Goal: Task Accomplishment & Management: Use online tool/utility

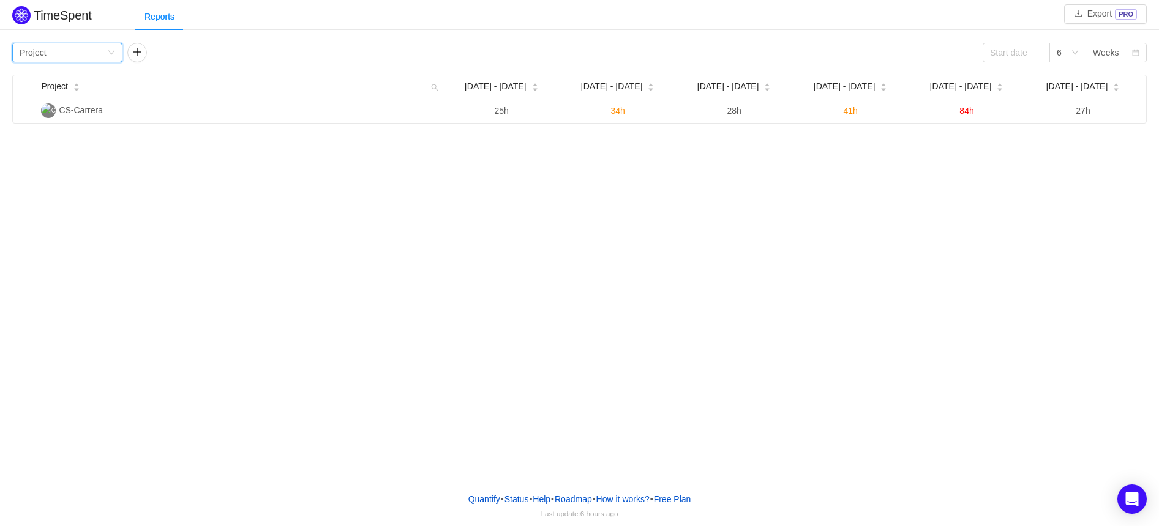
click at [92, 45] on div "Group by Project" at bounding box center [64, 52] width 88 height 18
click at [70, 153] on li "Person" at bounding box center [67, 155] width 110 height 20
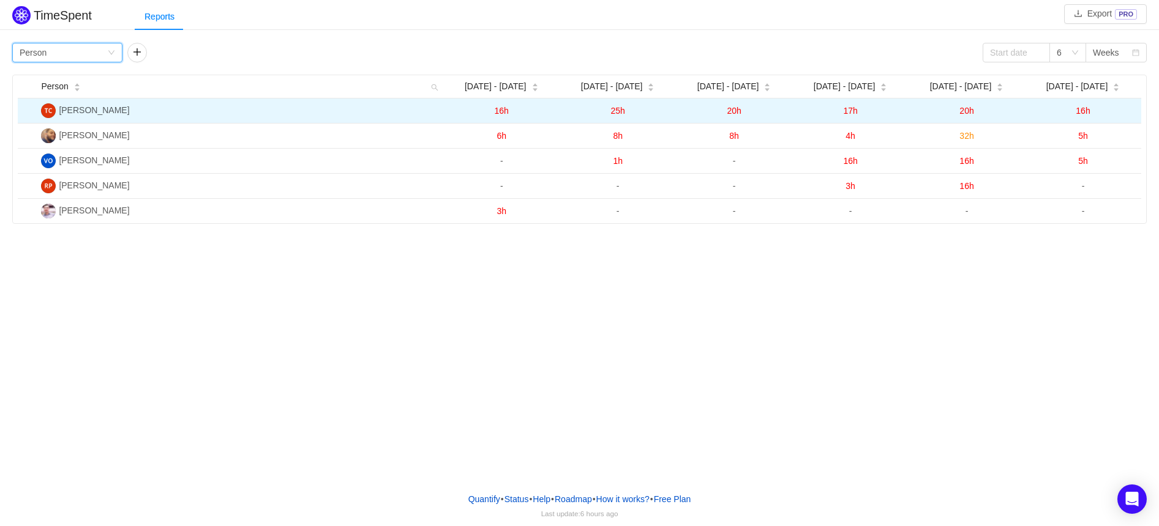
click at [115, 110] on span "[PERSON_NAME]" at bounding box center [94, 110] width 70 height 10
click at [50, 113] on img at bounding box center [48, 110] width 15 height 15
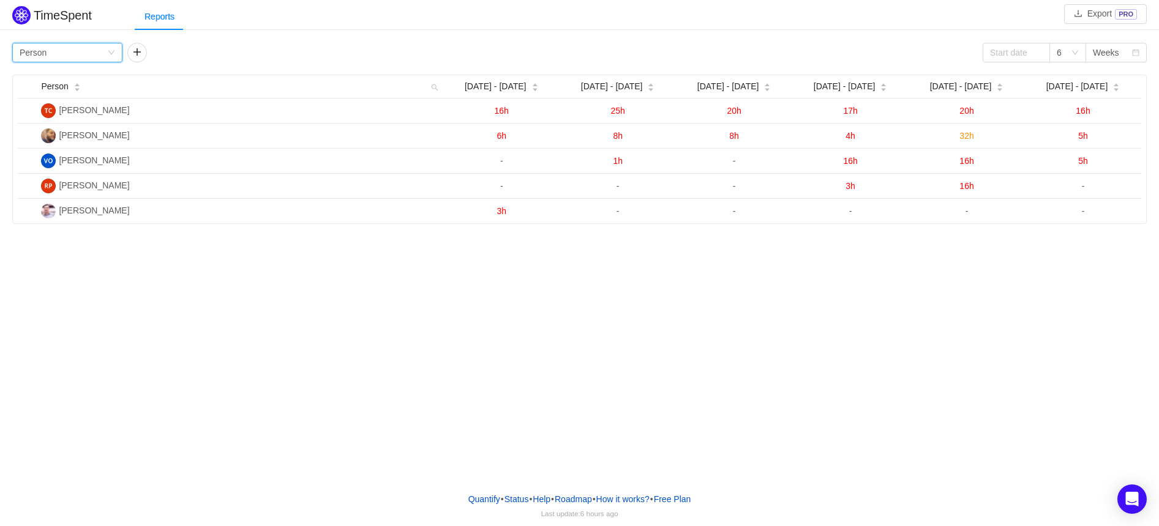
click at [88, 56] on div "Group by Person" at bounding box center [64, 52] width 88 height 18
click at [62, 97] on li "Team" at bounding box center [67, 96] width 110 height 20
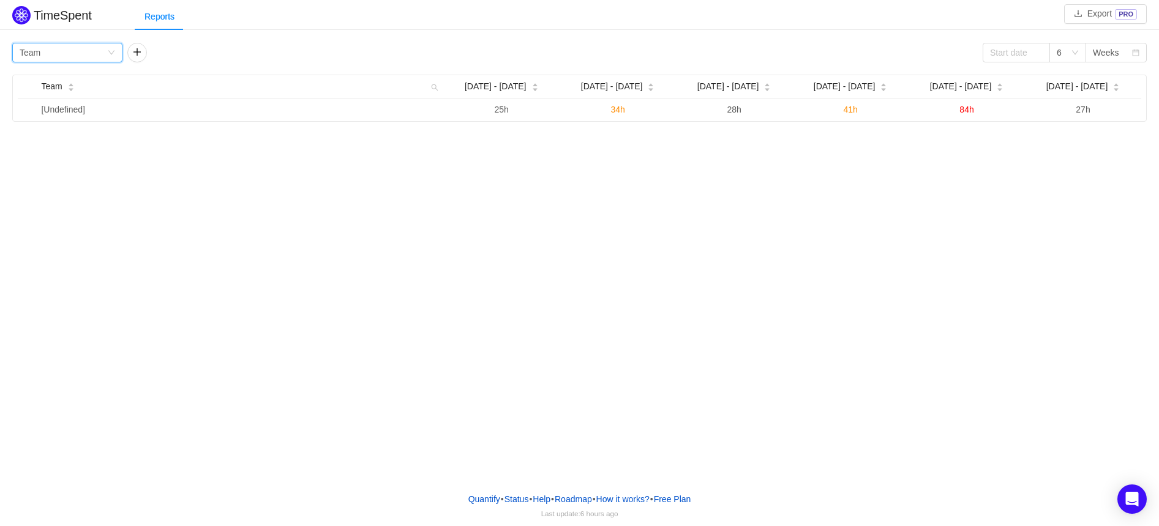
click at [103, 43] on div "Group by Team" at bounding box center [64, 52] width 88 height 18
click at [75, 75] on li "Project" at bounding box center [67, 77] width 110 height 20
